Goal: Obtain resource: Obtain resource

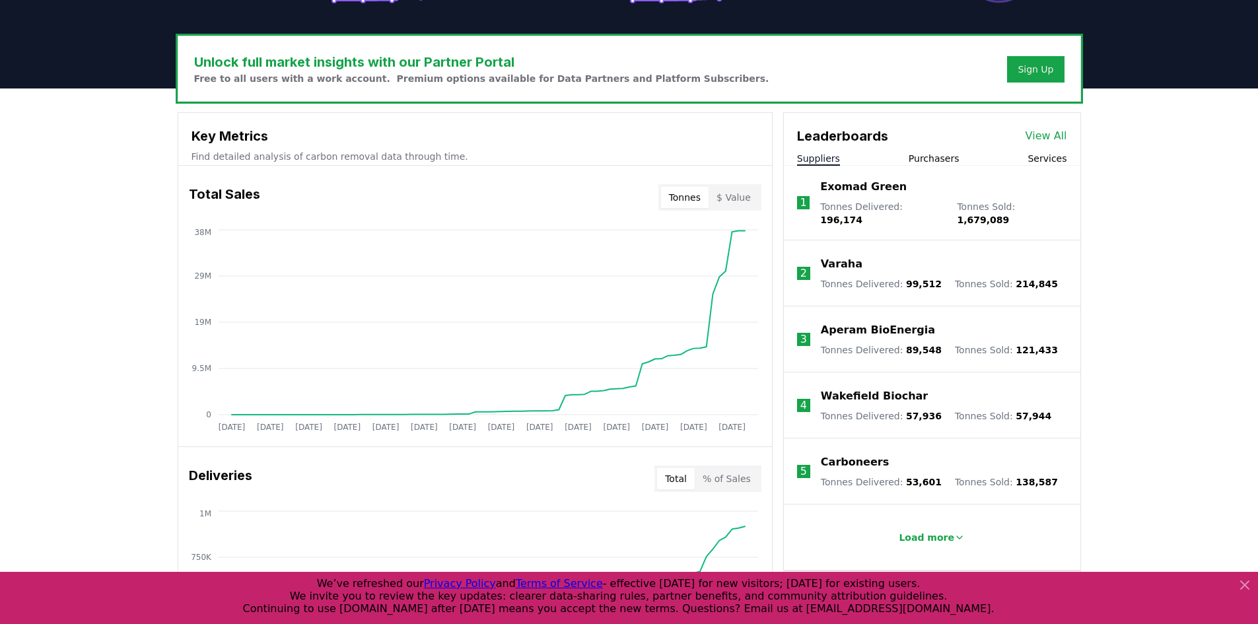
scroll to position [396, 0]
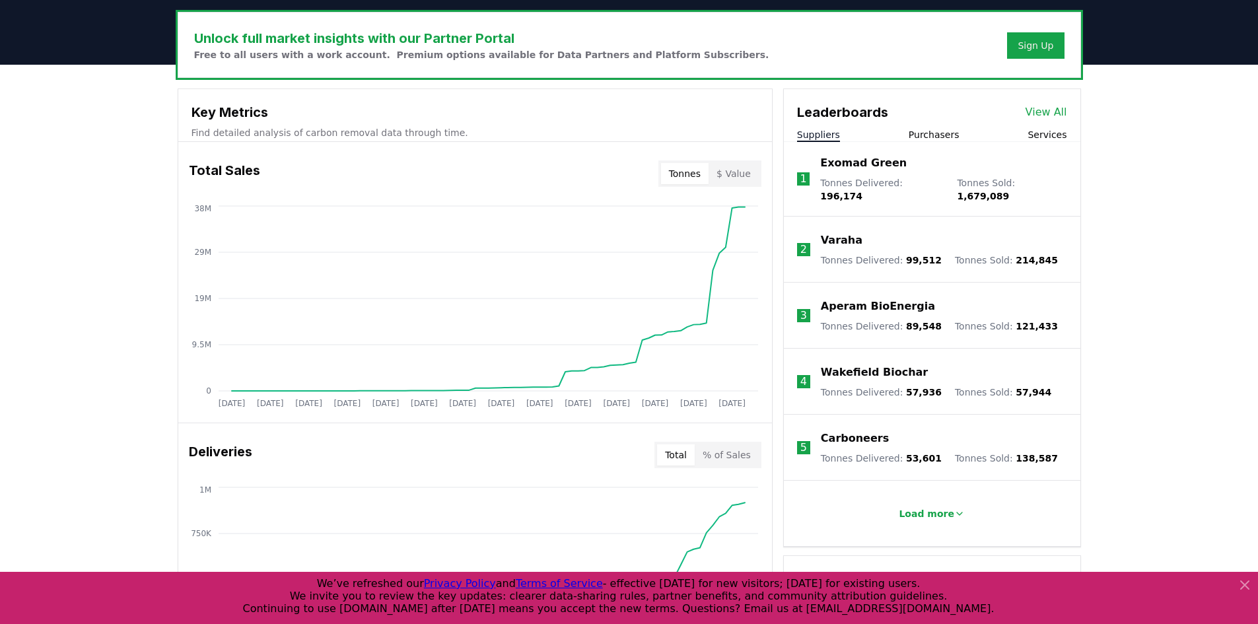
click at [1244, 583] on icon at bounding box center [1245, 585] width 16 height 16
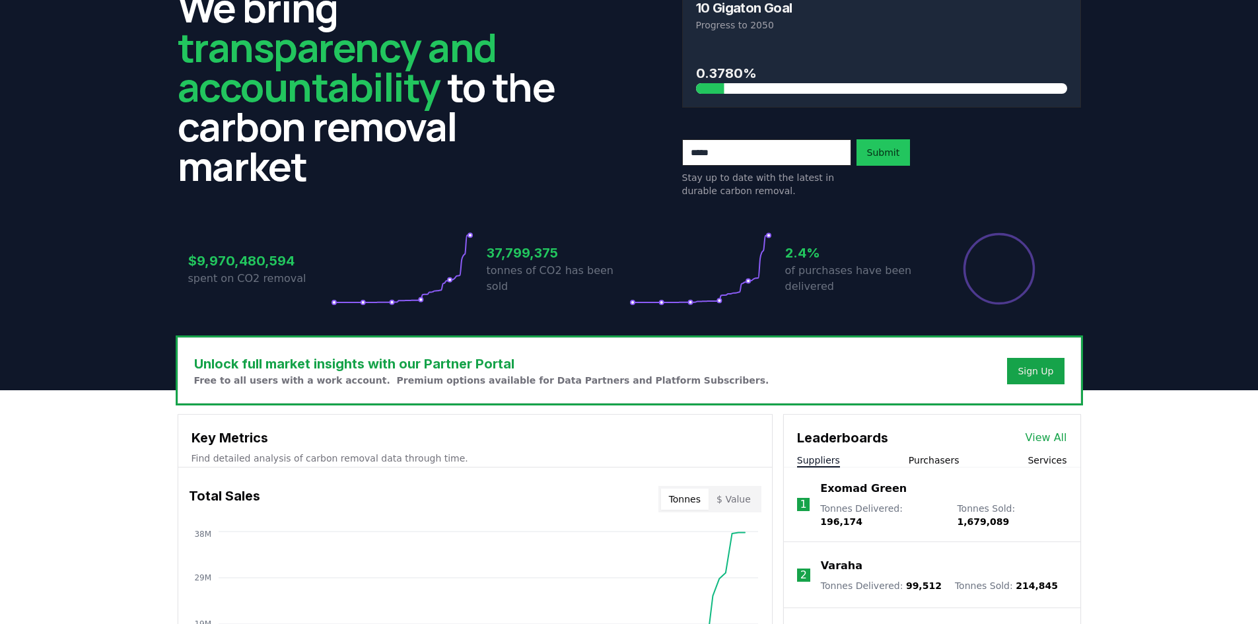
scroll to position [0, 0]
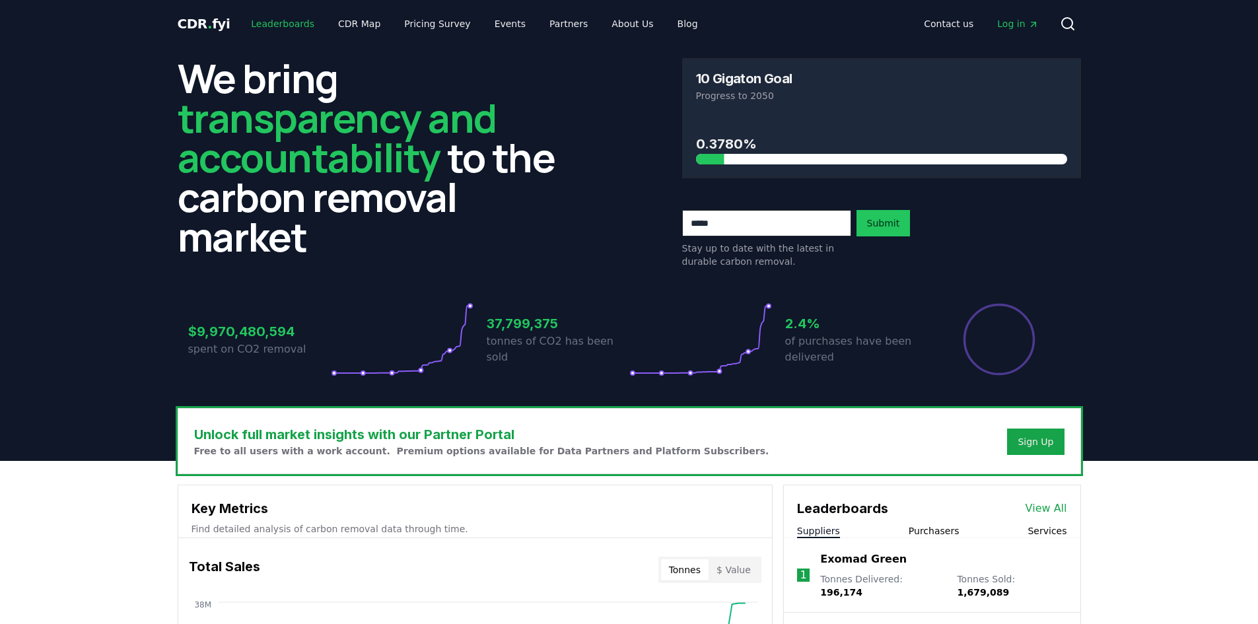
click at [272, 24] on link "Leaderboards" at bounding box center [282, 24] width 85 height 24
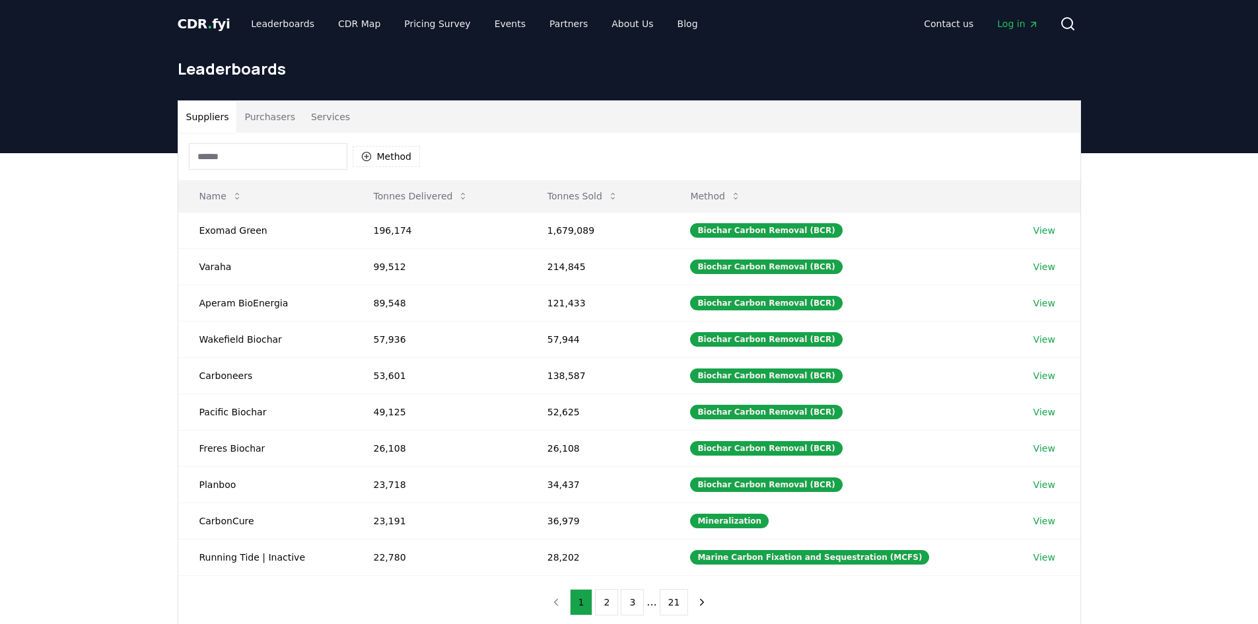
click at [273, 116] on button "Purchasers" at bounding box center [269, 117] width 67 height 32
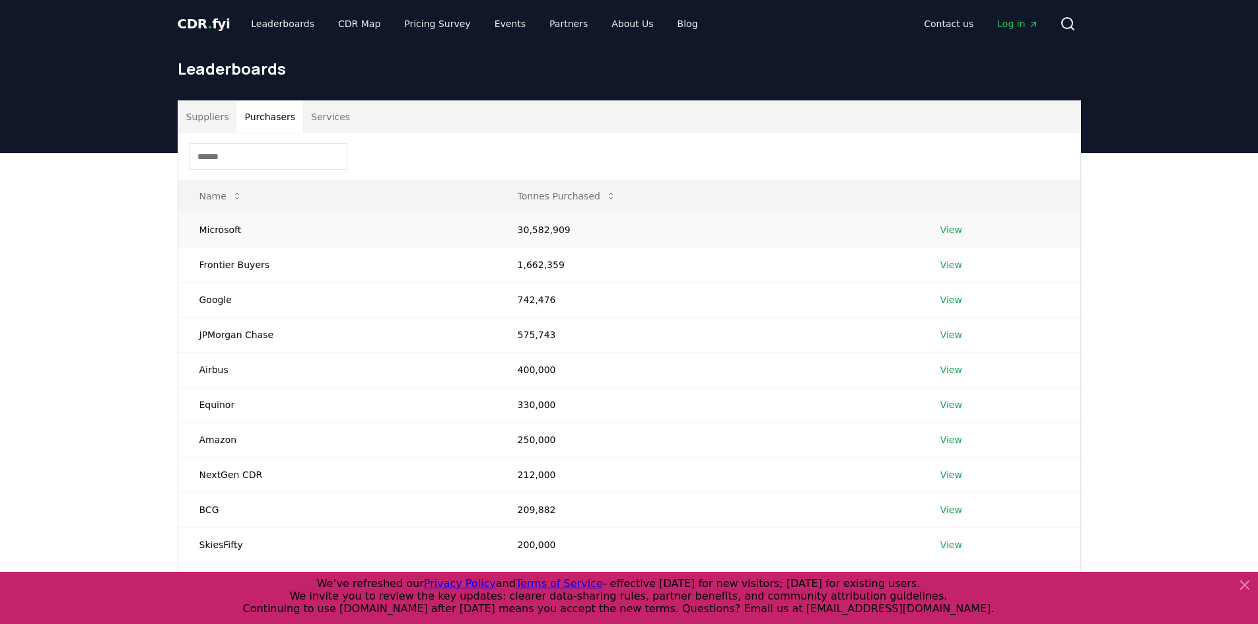
click at [951, 230] on link "View" at bounding box center [952, 229] width 22 height 13
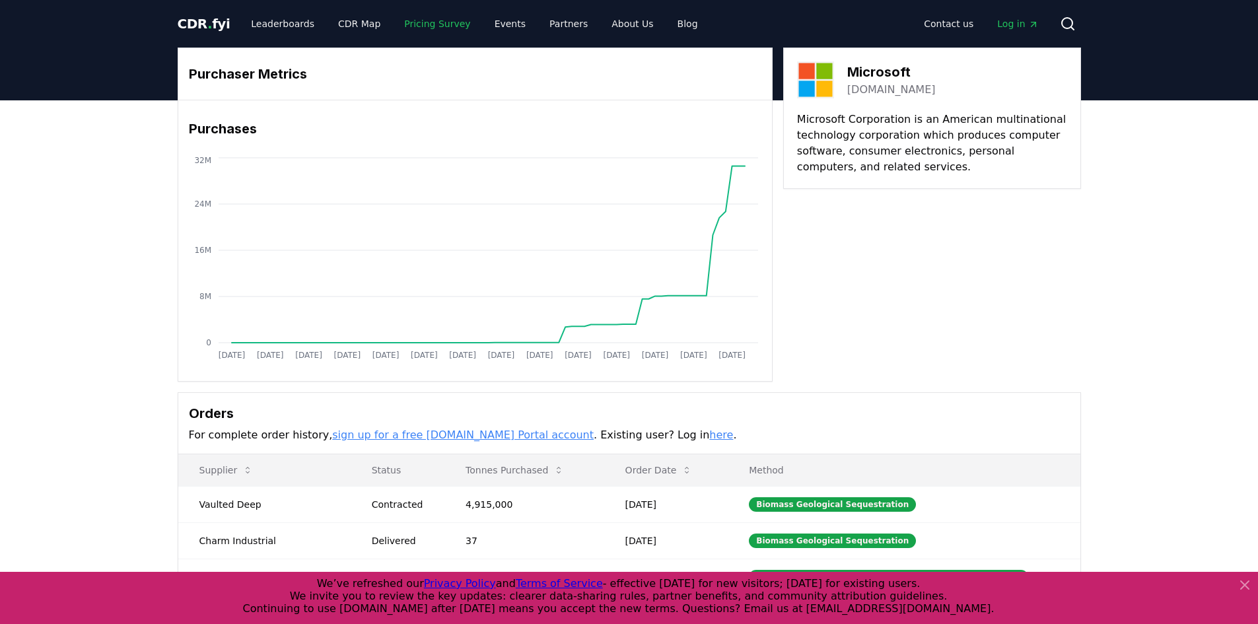
click at [412, 21] on link "Pricing Survey" at bounding box center [437, 24] width 87 height 24
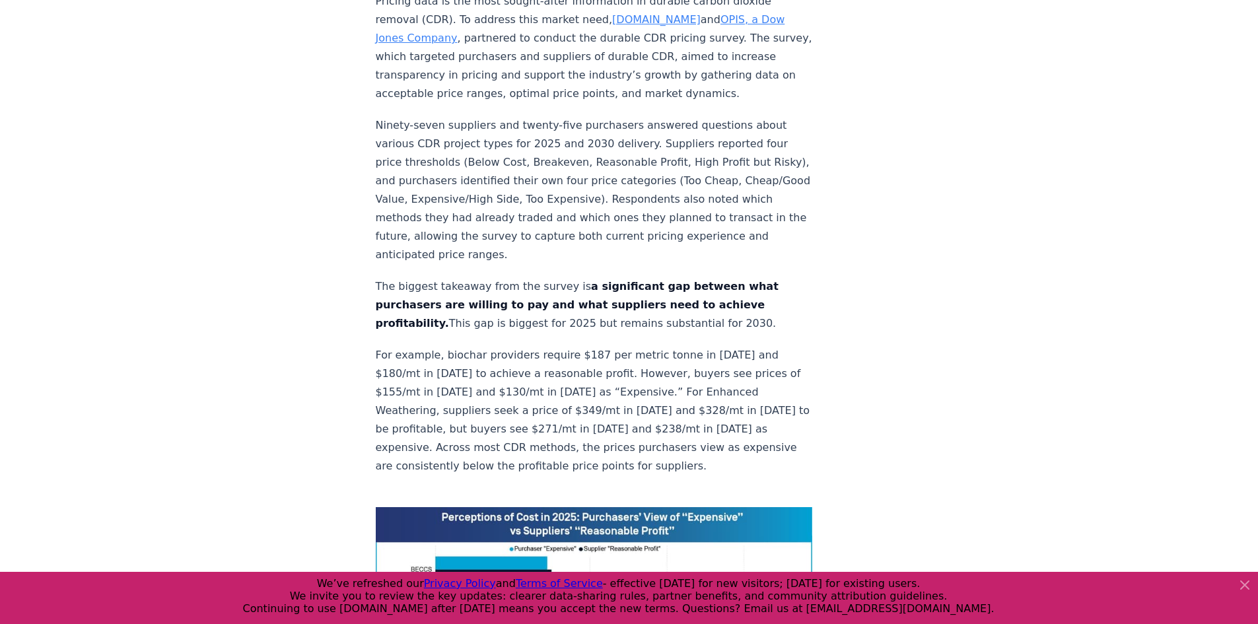
scroll to position [793, 0]
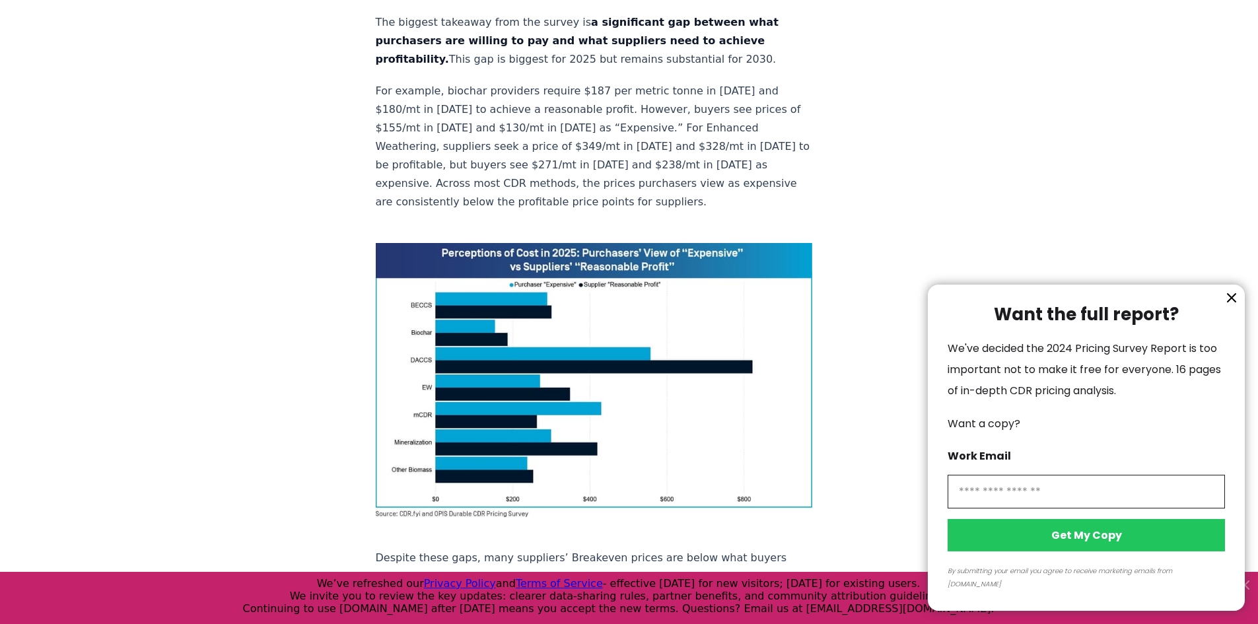
click at [1019, 509] on input "information" at bounding box center [1086, 492] width 277 height 34
type input "**********"
click at [1108, 548] on button "Get My Copy" at bounding box center [1086, 535] width 277 height 32
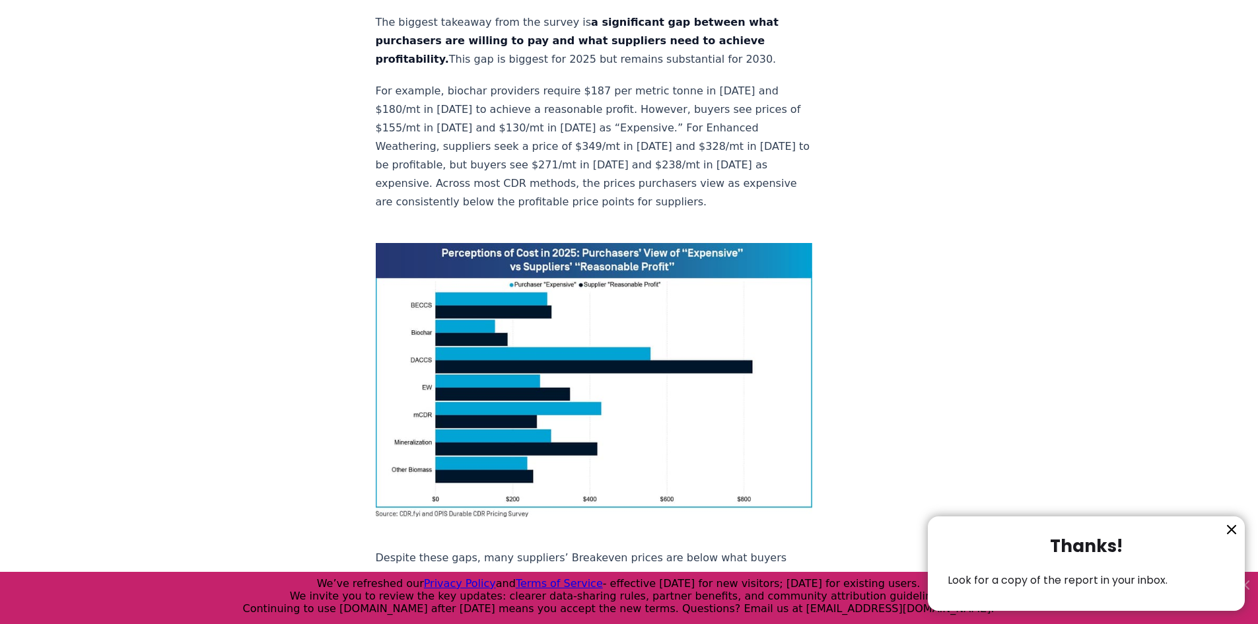
scroll to position [0, 0]
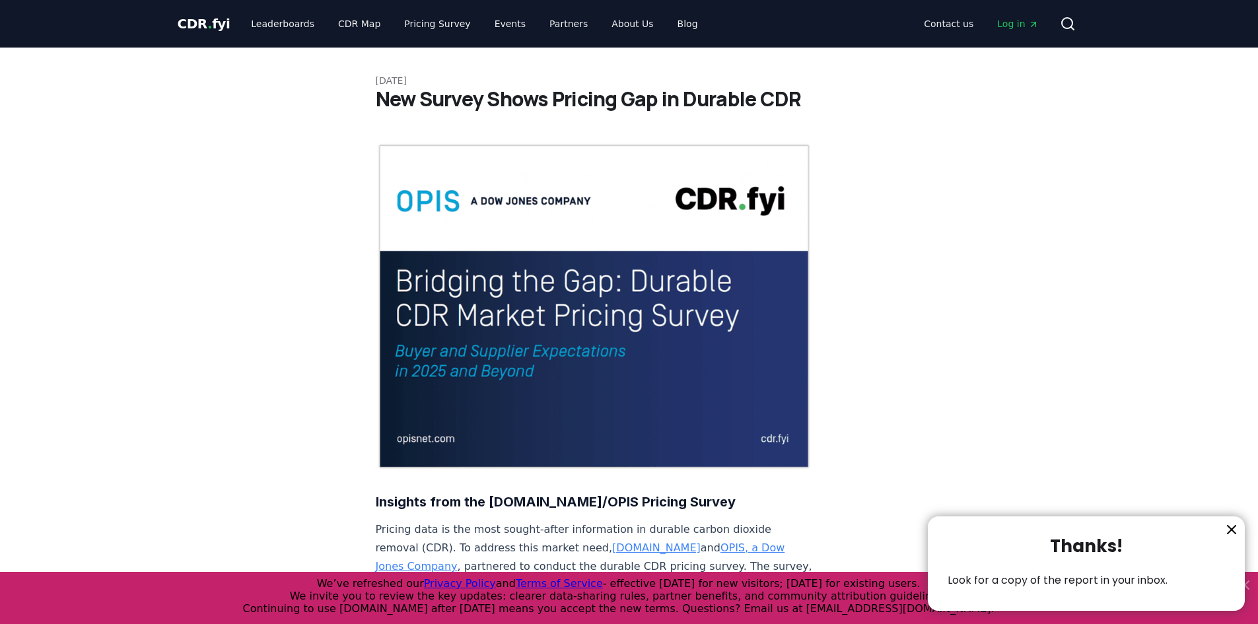
click at [347, 24] on div at bounding box center [629, 312] width 1258 height 624
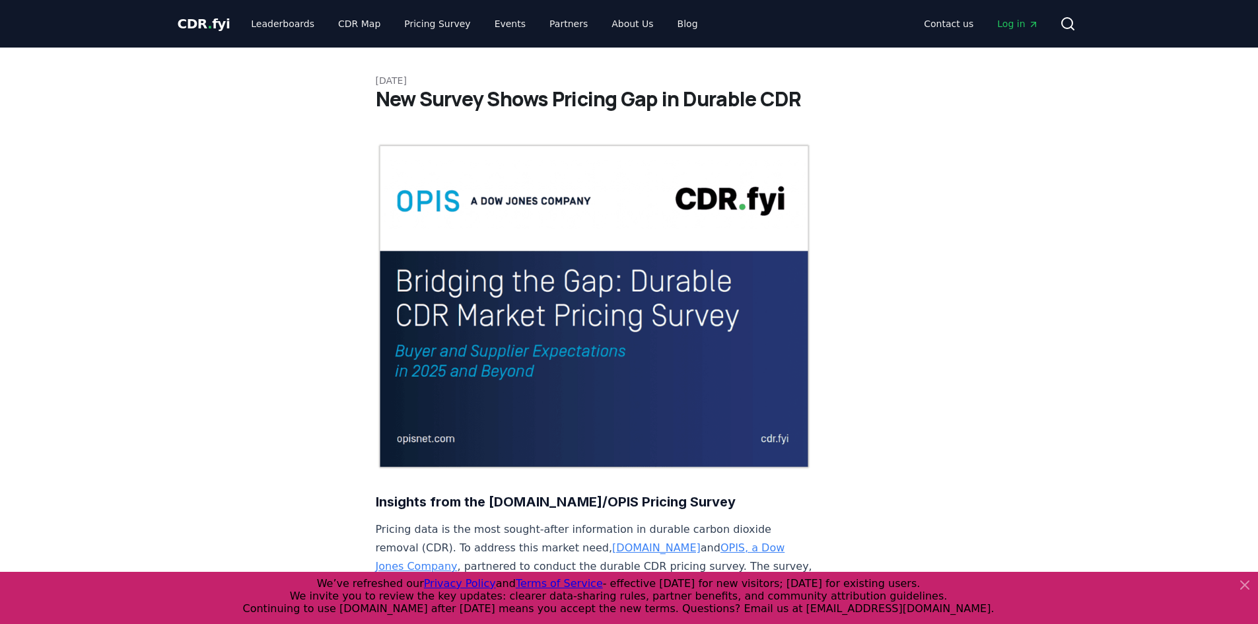
click at [356, 22] on link "CDR Map" at bounding box center [359, 24] width 63 height 24
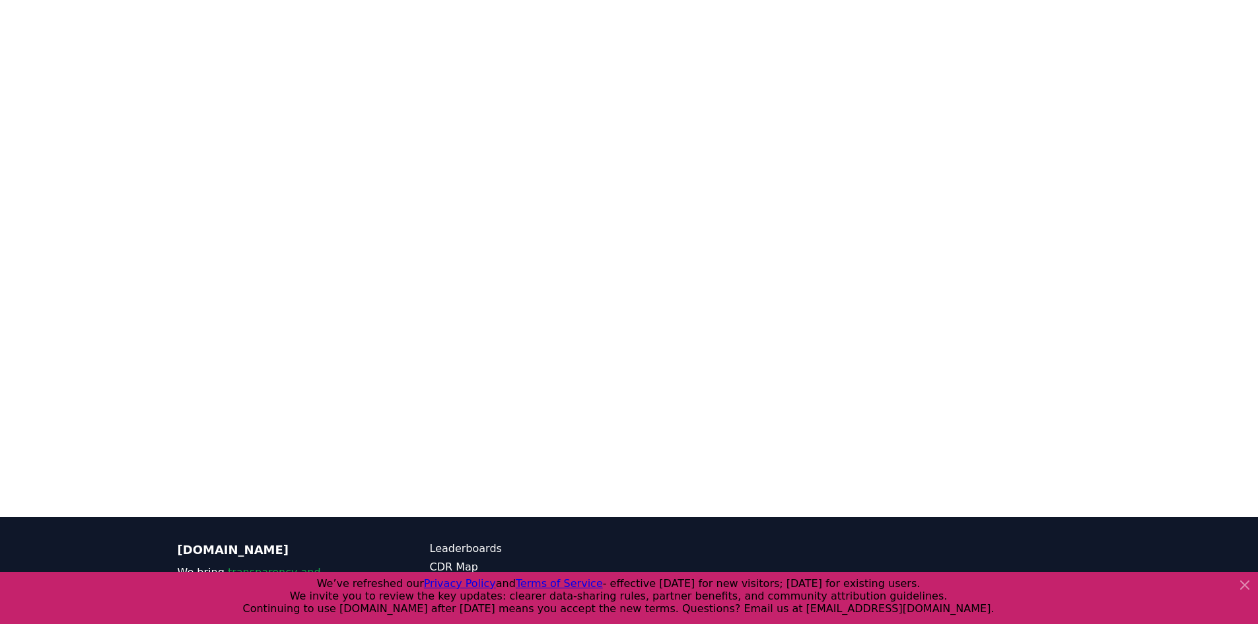
scroll to position [209, 0]
